Goal: Task Accomplishment & Management: Manage account settings

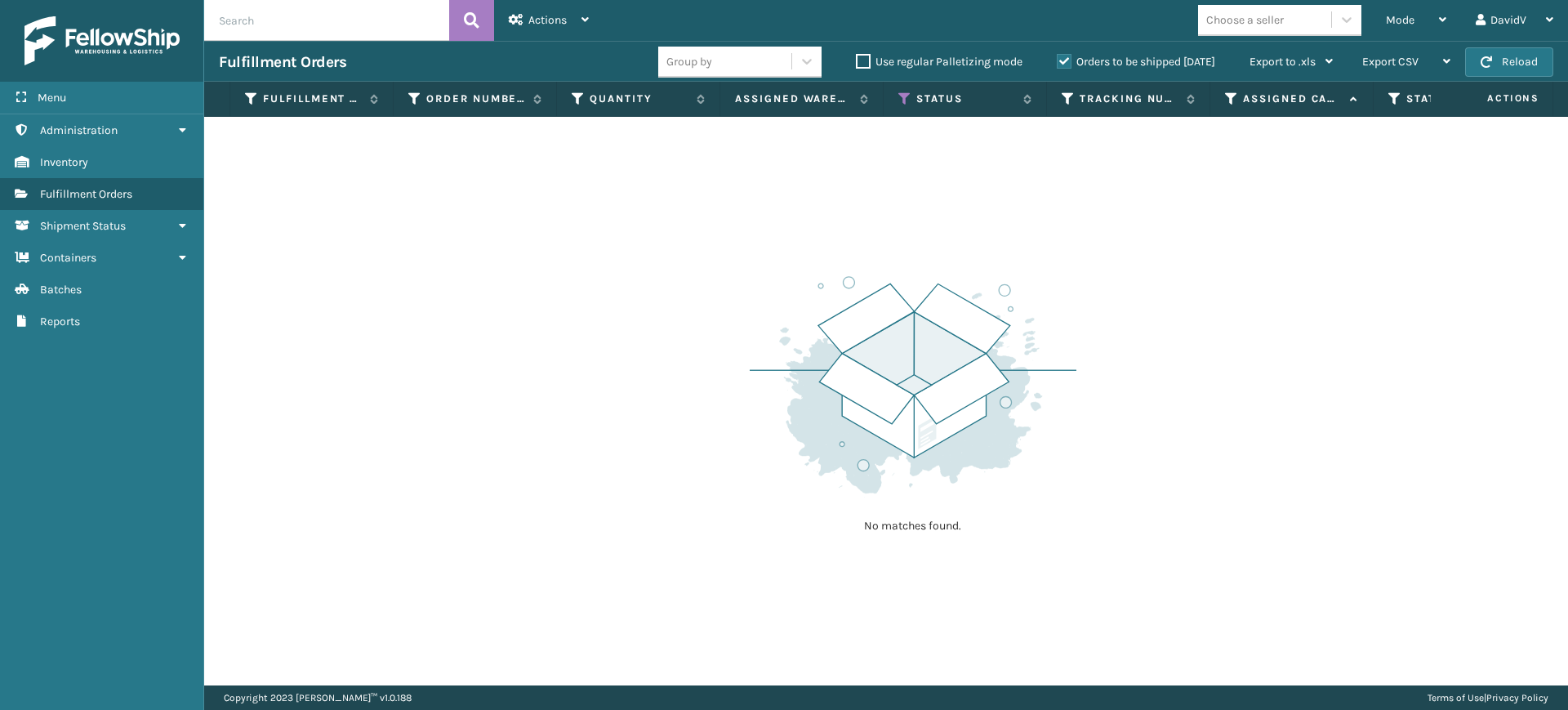
click at [1060, 57] on label "Orders to be shipped [DATE]" at bounding box center [1135, 62] width 158 height 14
click at [1057, 57] on input "Orders to be shipped [DATE]" at bounding box center [1056, 57] width 1 height 11
click at [1060, 57] on label "Orders to be shipped [DATE]" at bounding box center [1135, 62] width 158 height 14
click at [1057, 57] on input "Orders to be shipped [DATE]" at bounding box center [1056, 57] width 1 height 11
click at [1060, 57] on label "Orders to be shipped [DATE]" at bounding box center [1135, 62] width 158 height 14
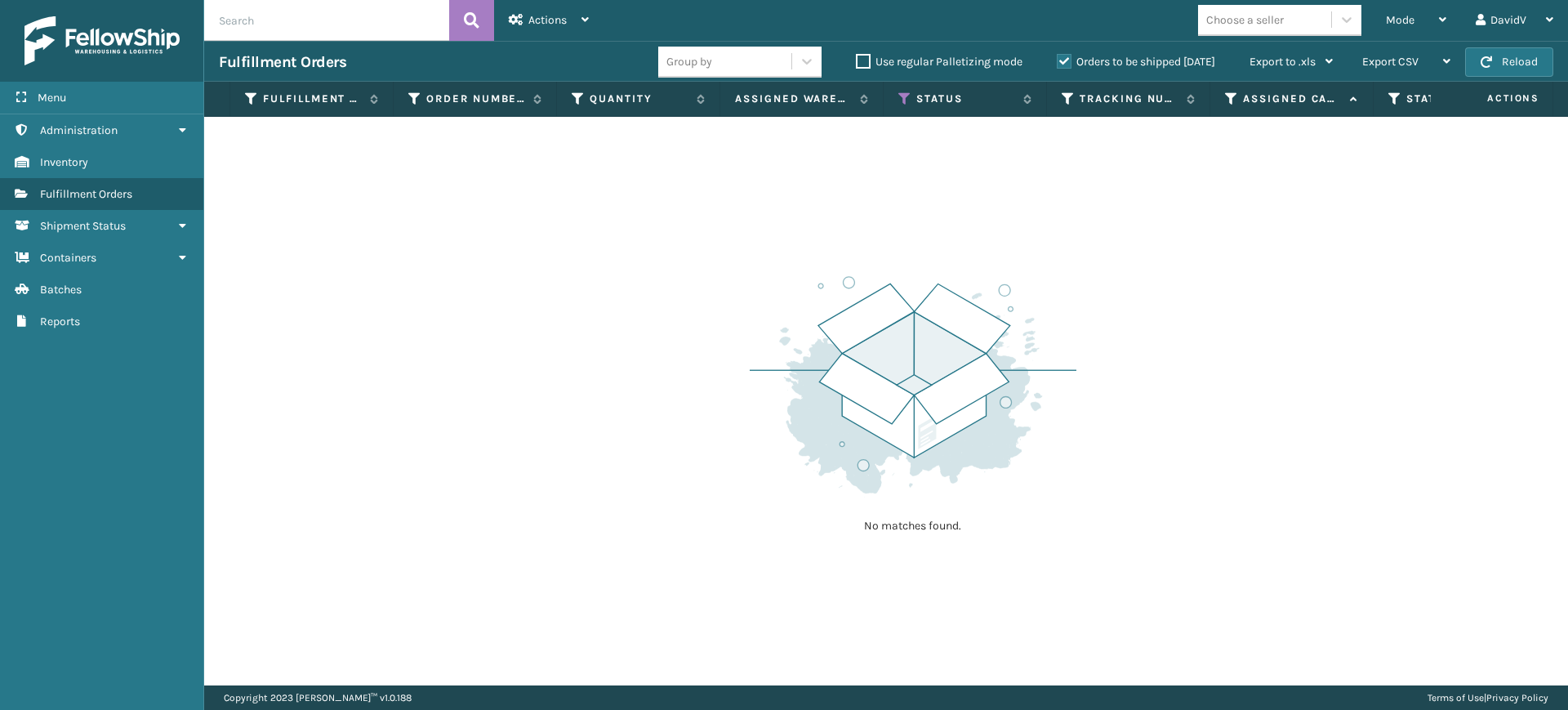
click at [1057, 57] on input "Orders to be shipped [DATE]" at bounding box center [1056, 57] width 1 height 11
click at [1060, 57] on label "Orders to be shipped [DATE]" at bounding box center [1135, 62] width 158 height 14
click at [1057, 57] on input "Orders to be shipped [DATE]" at bounding box center [1056, 57] width 1 height 11
click at [1053, 64] on div "Orders to be shipped [DATE]" at bounding box center [1138, 62] width 193 height 20
click at [1065, 61] on label "Orders to be shipped [DATE]" at bounding box center [1135, 62] width 158 height 14
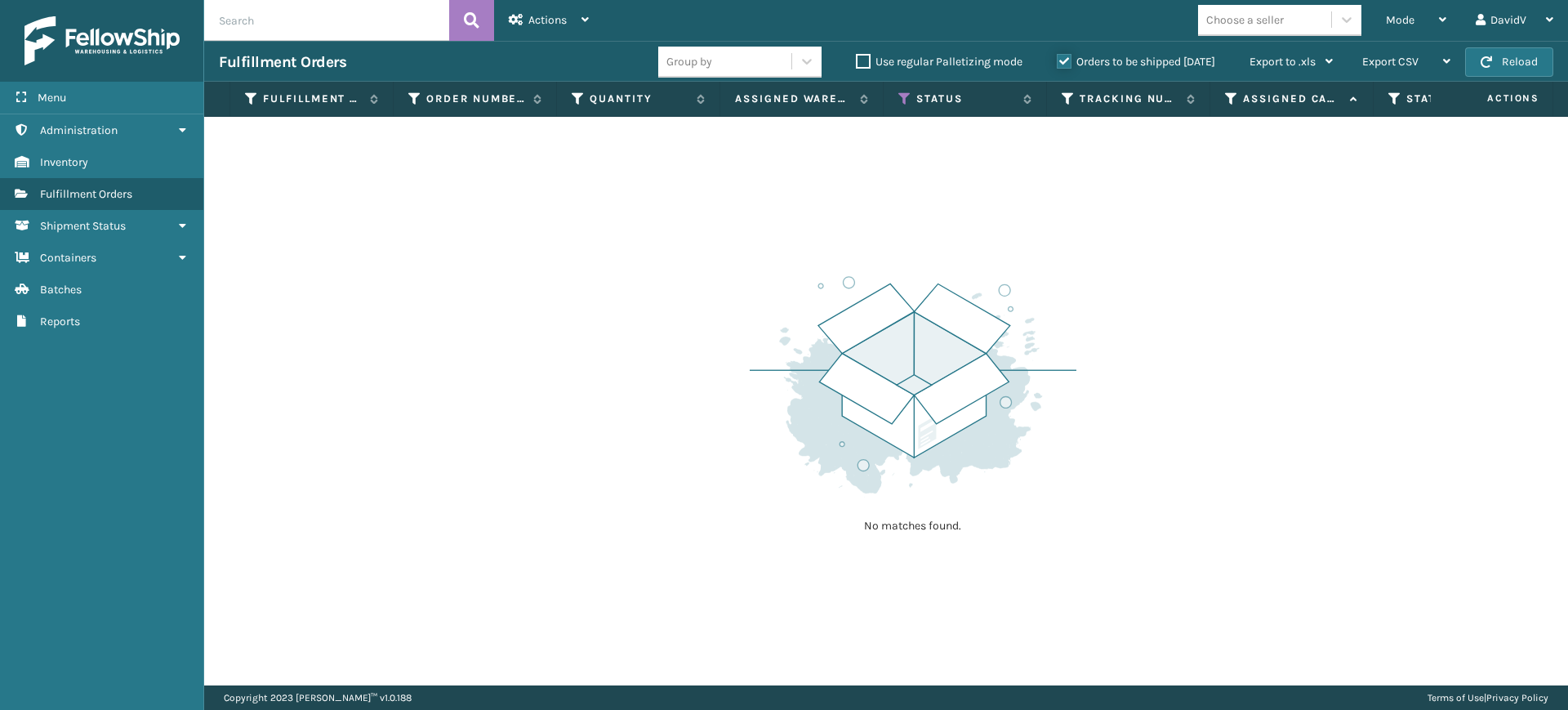
click at [1057, 61] on input "Orders to be shipped [DATE]" at bounding box center [1056, 57] width 1 height 11
click at [1065, 61] on label "Orders to be shipped [DATE]" at bounding box center [1135, 62] width 158 height 14
click at [1057, 61] on input "Orders to be shipped [DATE]" at bounding box center [1056, 57] width 1 height 11
click at [1067, 61] on label "Orders to be shipped [DATE]" at bounding box center [1135, 62] width 158 height 14
click at [1057, 61] on input "Orders to be shipped [DATE]" at bounding box center [1056, 57] width 1 height 11
